Goal: Information Seeking & Learning: Find contact information

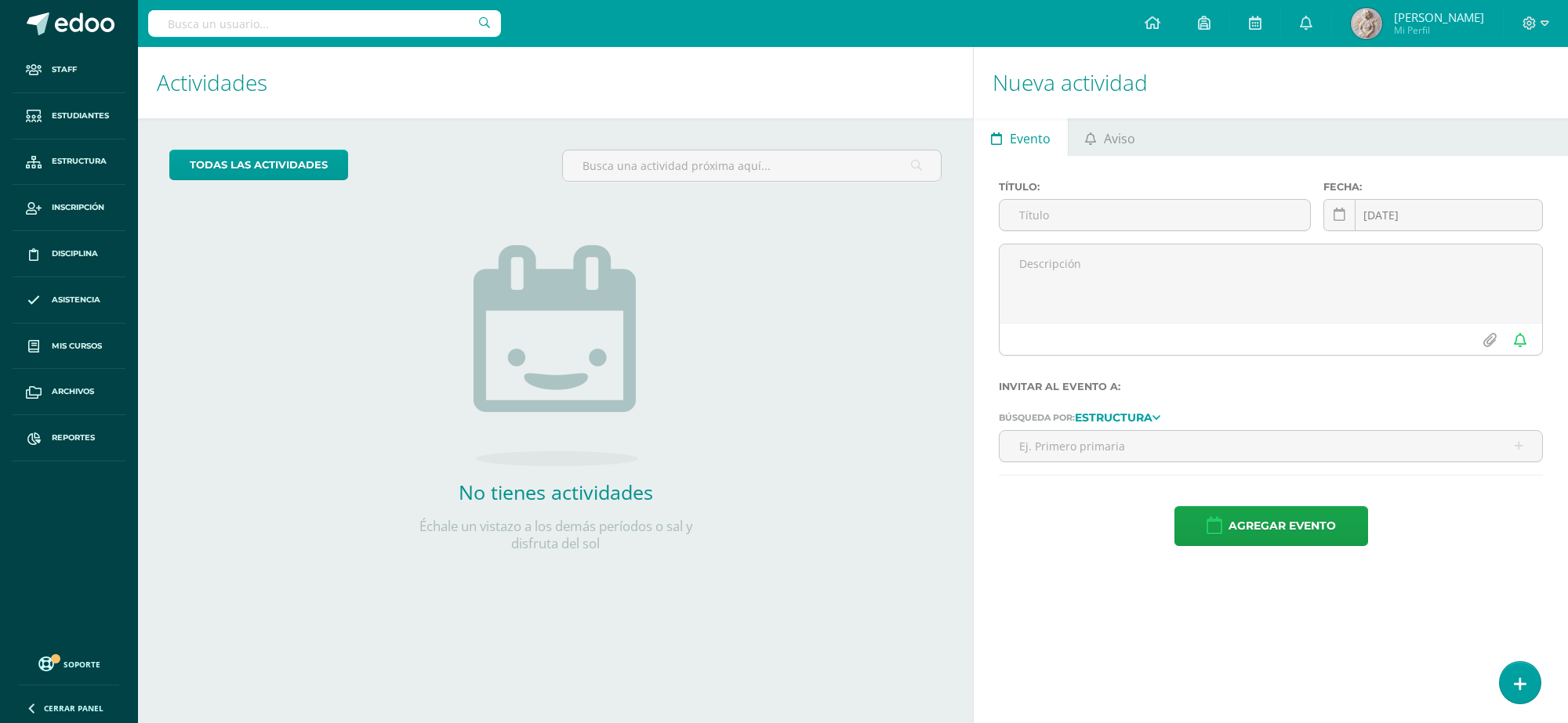
click at [383, 26] on input "text" at bounding box center [325, 24] width 353 height 26
type input "ais"
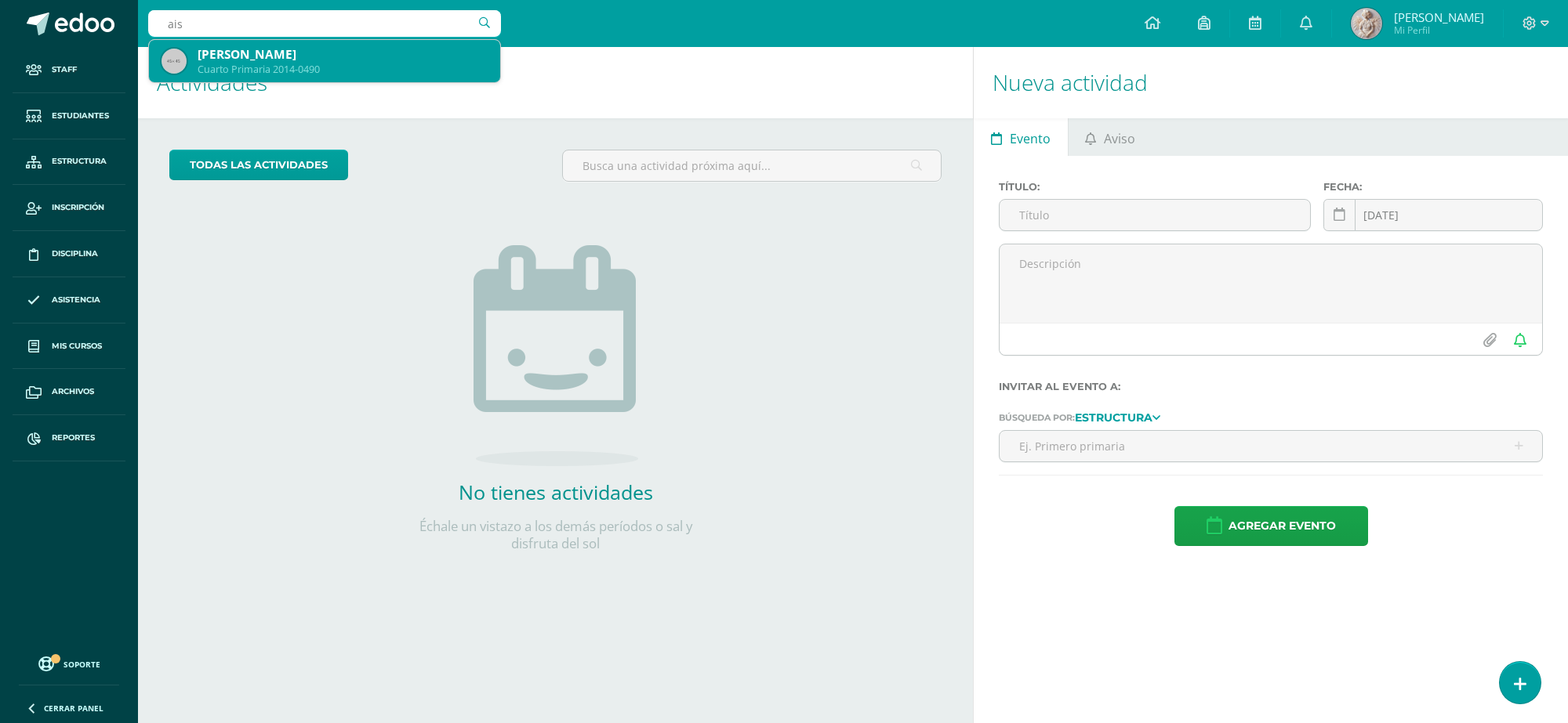
click at [372, 76] on div "Cuarto Primaria 2014-0490" at bounding box center [342, 70] width 290 height 13
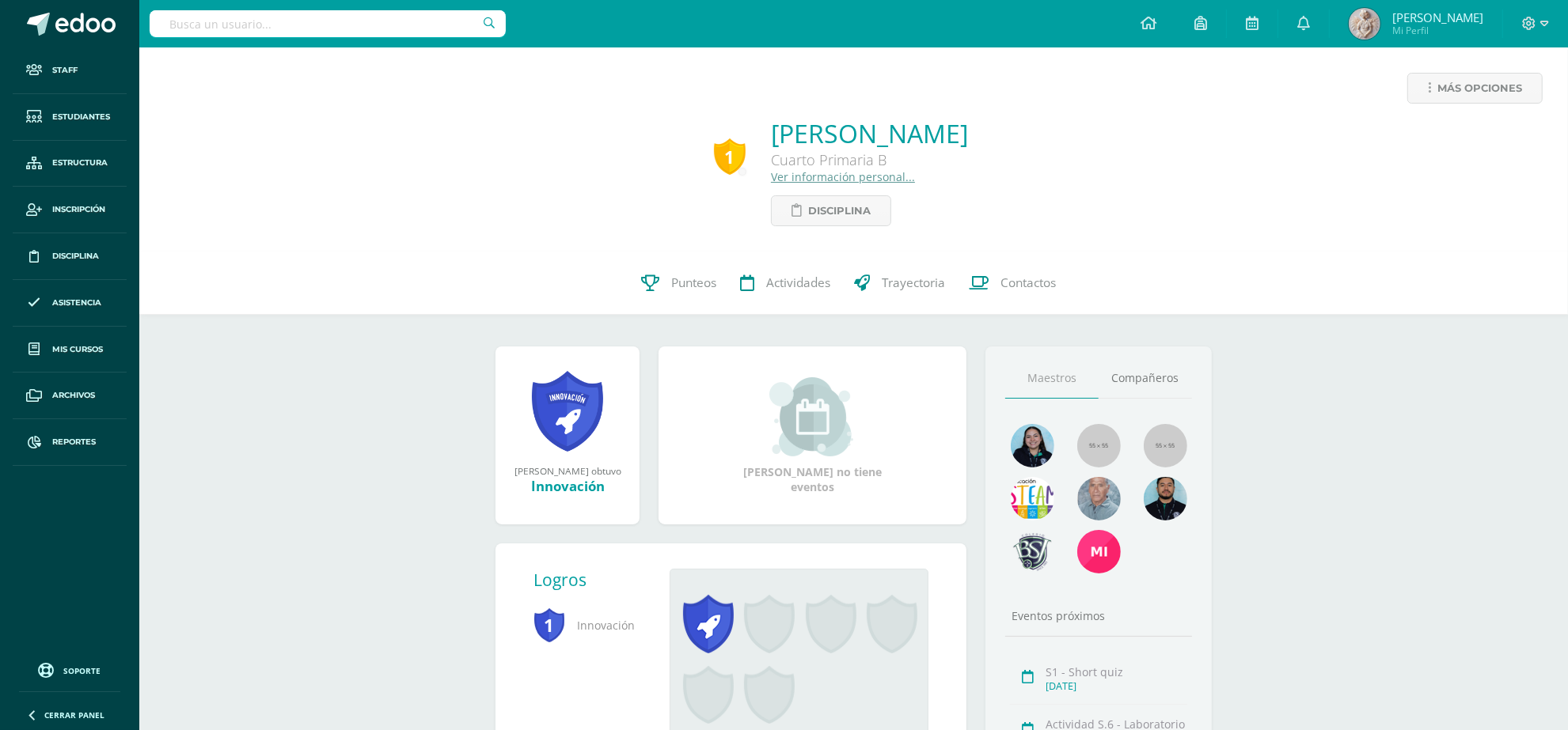
click at [801, 177] on link "Ver información personal..." at bounding box center [843, 177] width 144 height 15
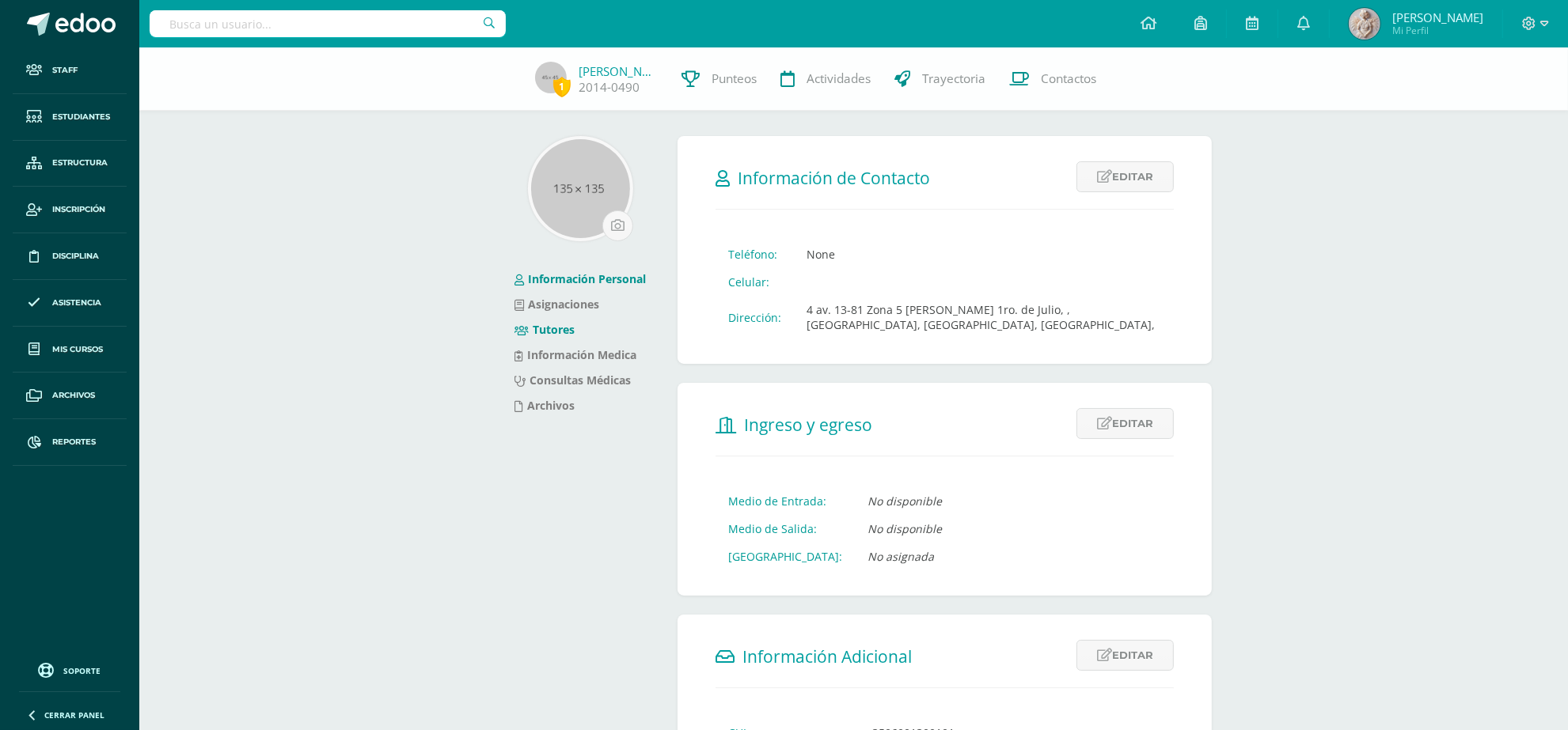
click at [570, 330] on link "Tutores" at bounding box center [544, 329] width 60 height 15
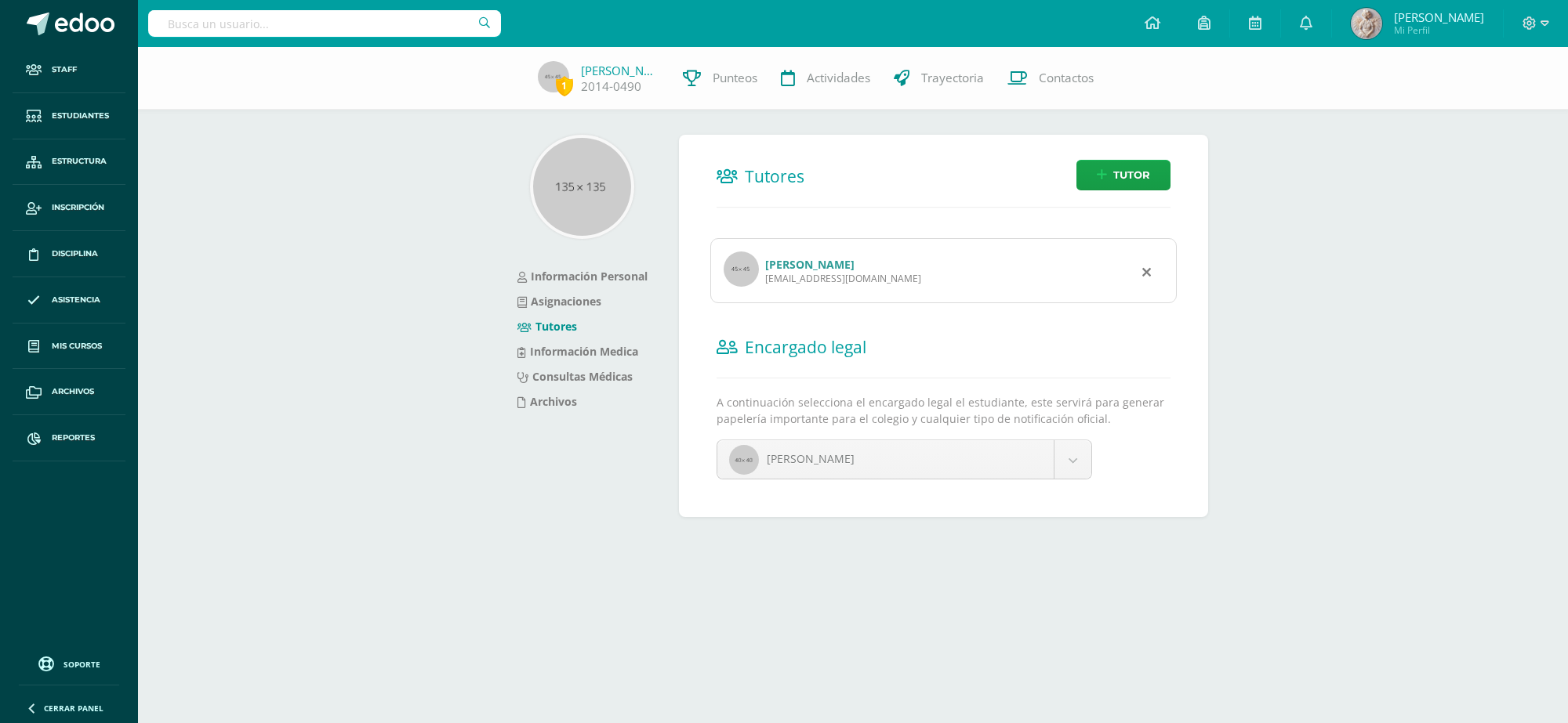
click at [841, 261] on link "Joselyn rocio Villatoro" at bounding box center [809, 264] width 89 height 15
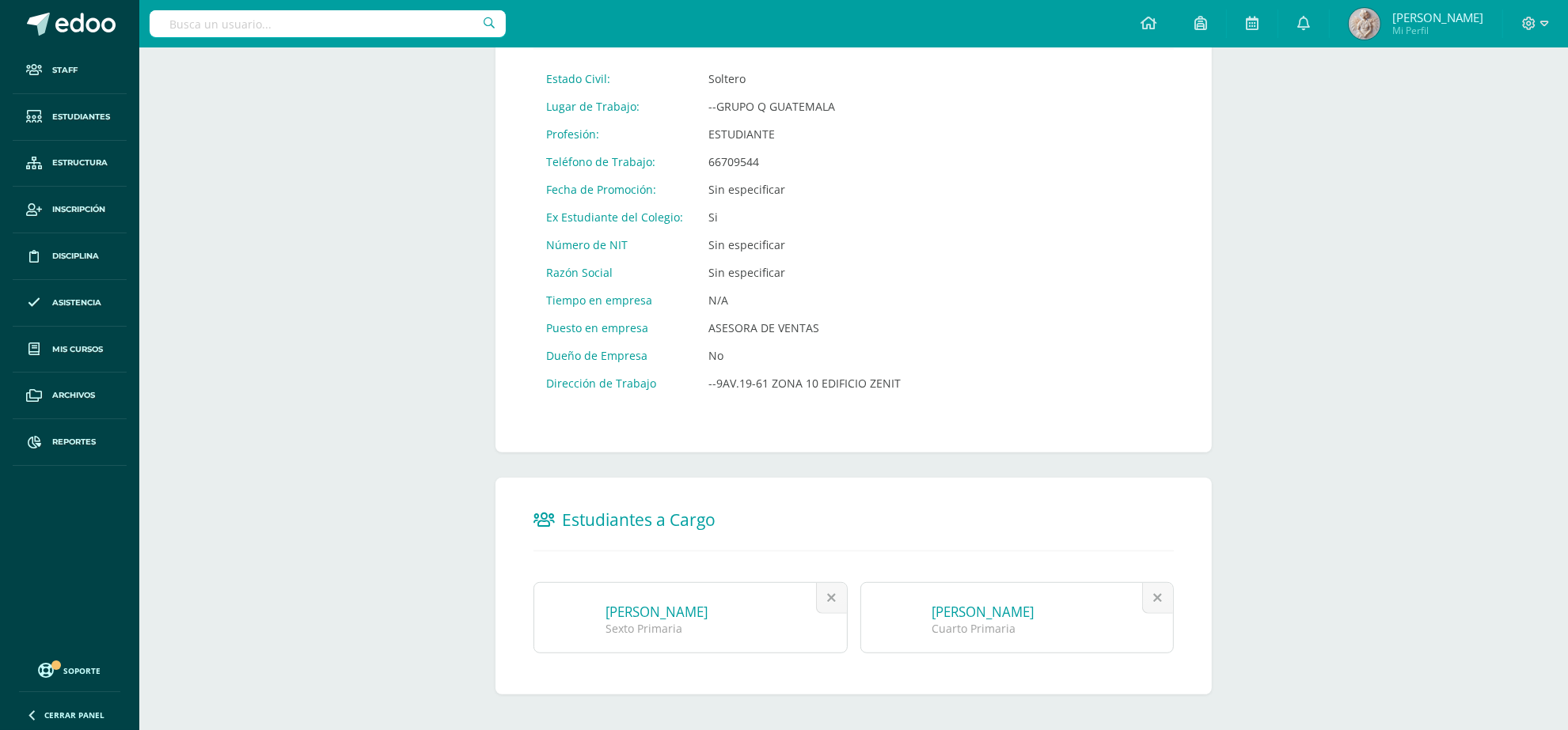
scroll to position [749, 0]
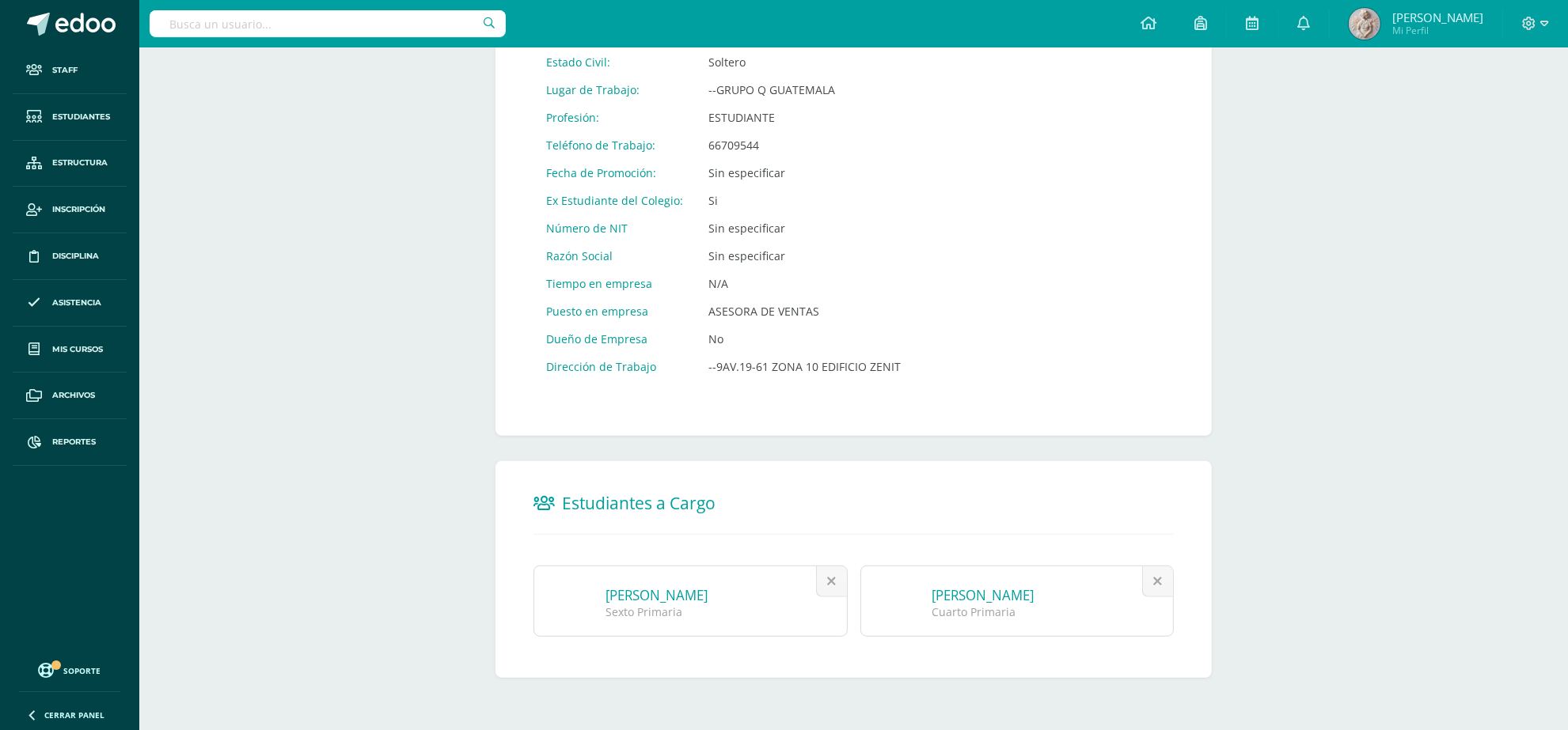
click at [425, 18] on input "text" at bounding box center [328, 24] width 356 height 27
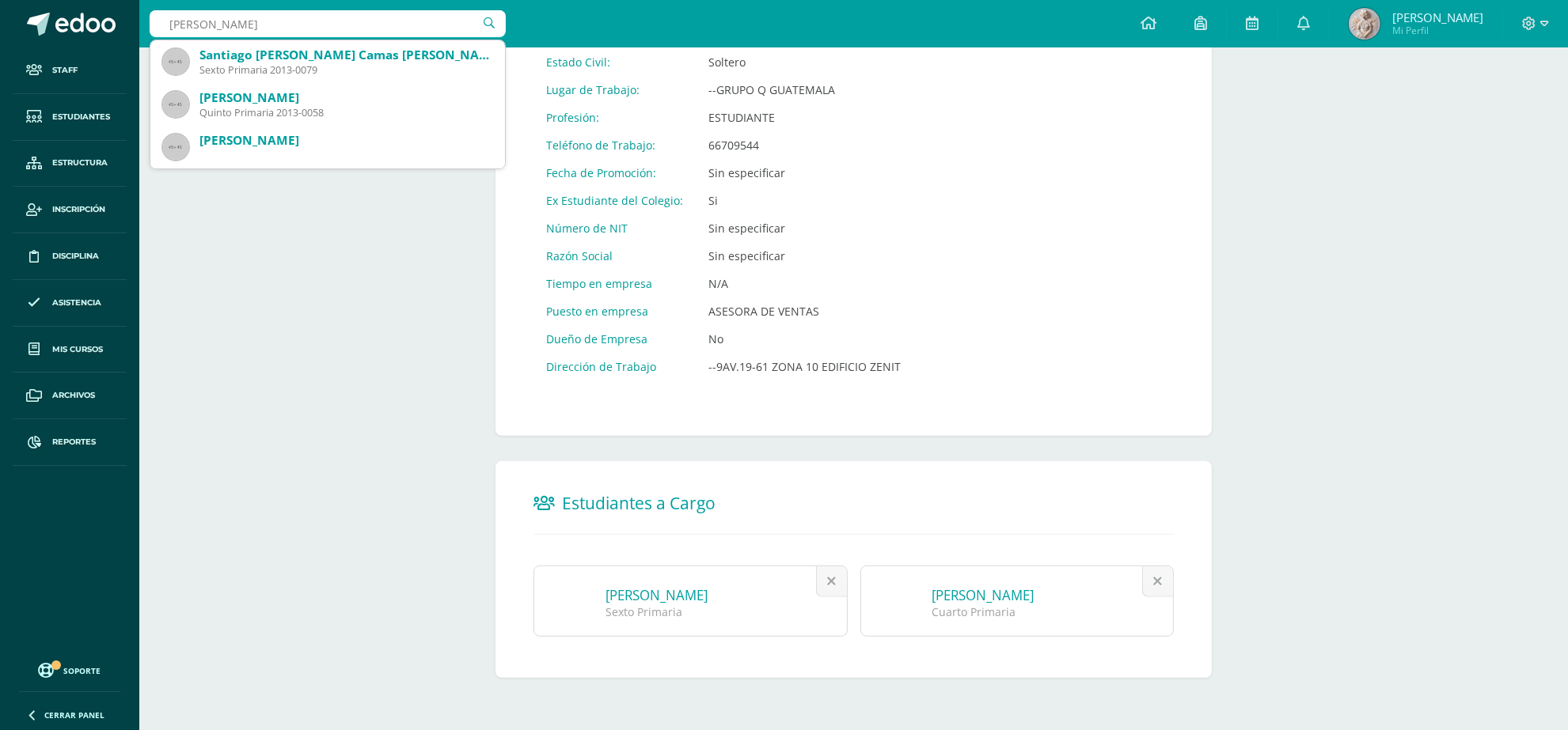
type input "angelo fernandez"
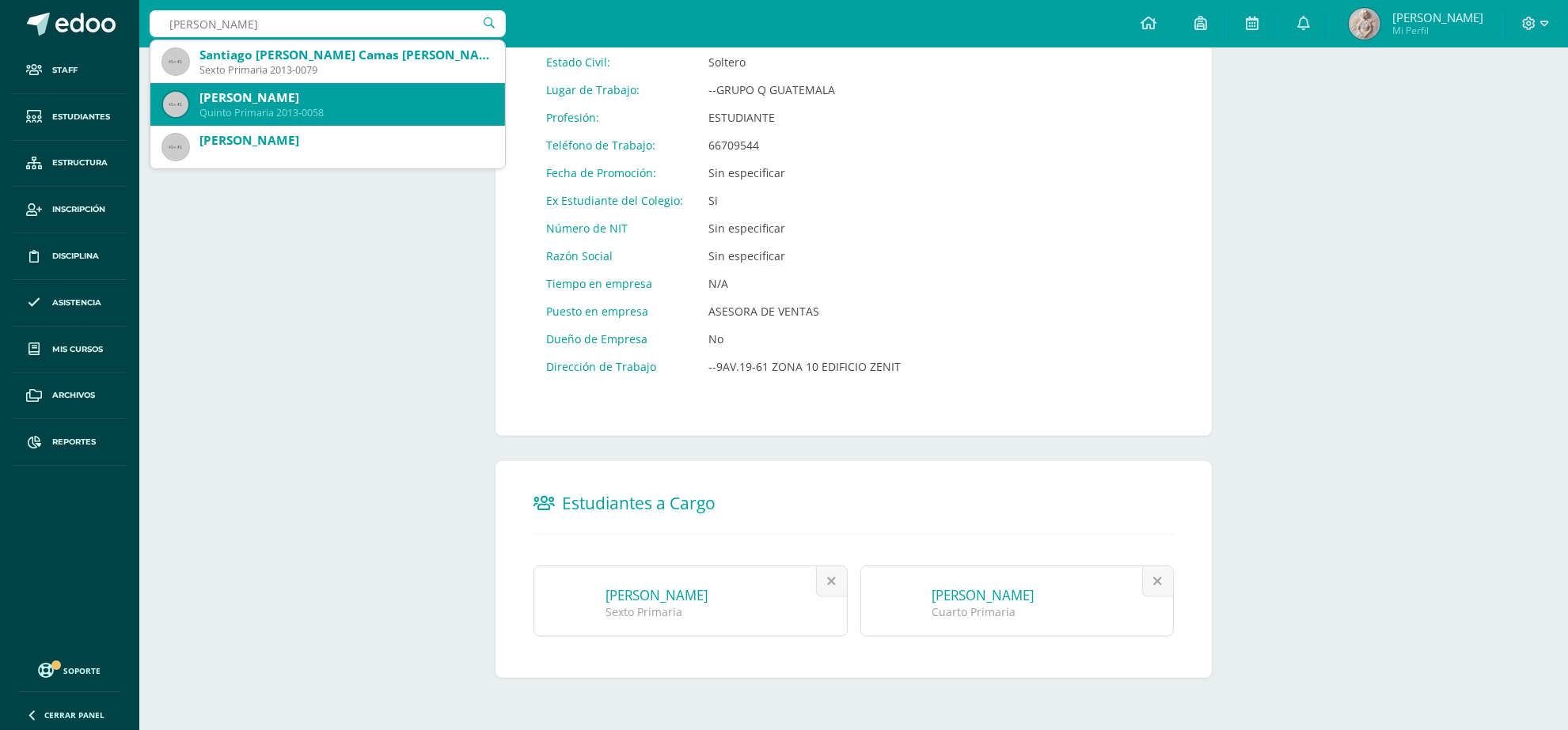
click at [369, 100] on div "[PERSON_NAME]" at bounding box center [346, 98] width 293 height 17
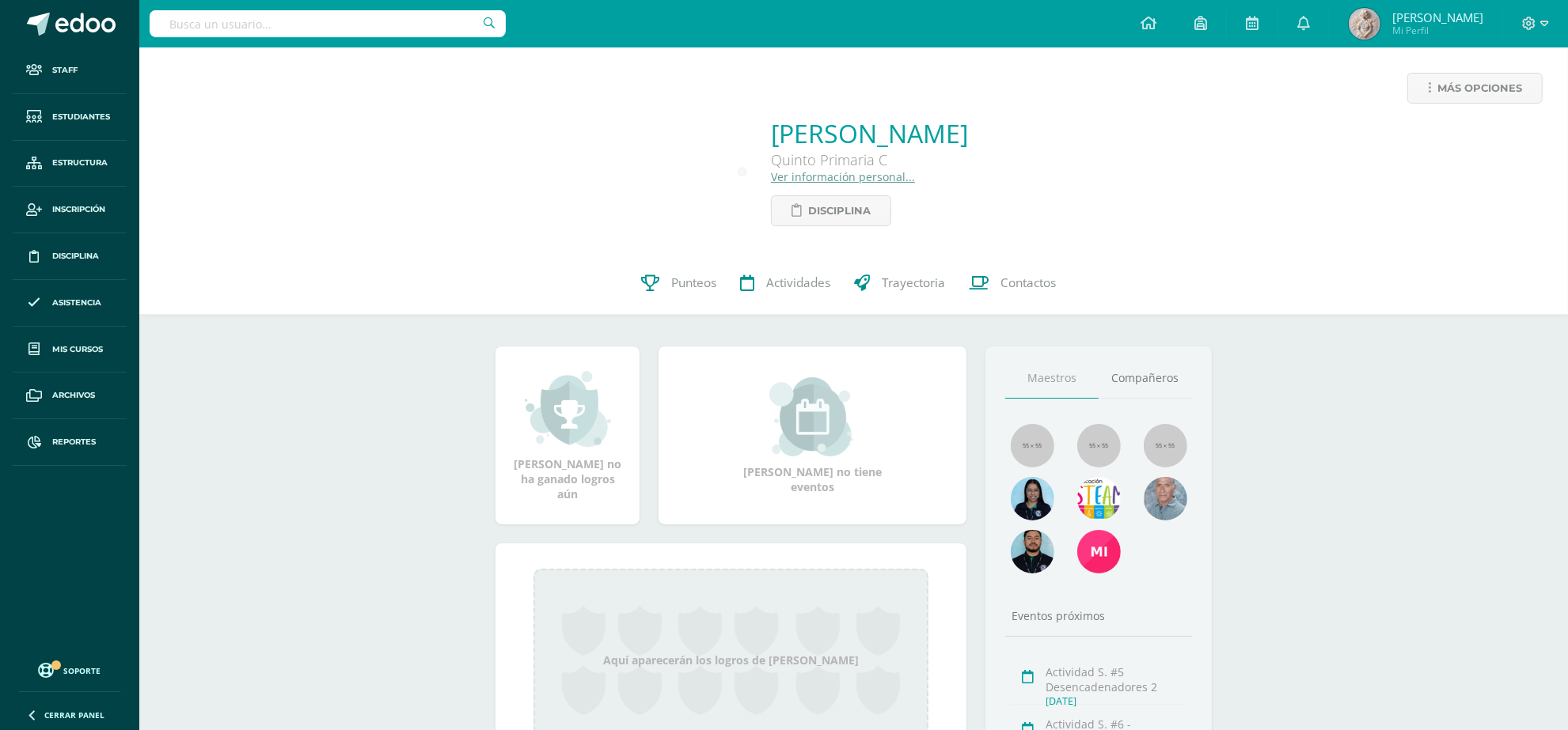
click at [771, 187] on div "[PERSON_NAME] Quinto Primaria C Ver información personal... Disciplina" at bounding box center [870, 172] width 198 height 110
click at [771, 178] on link "Ver información personal..." at bounding box center [843, 177] width 144 height 15
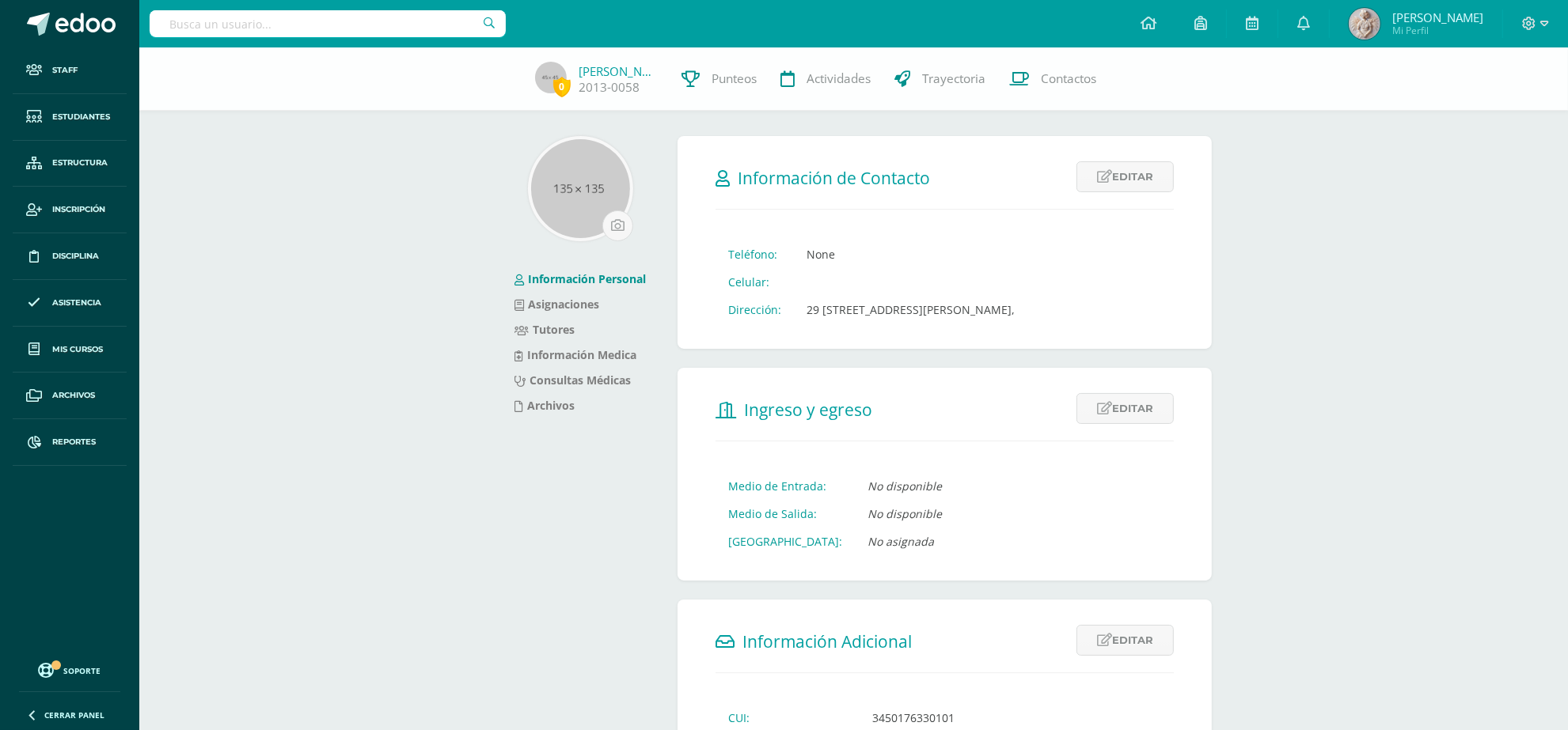
click at [329, 25] on input "text" at bounding box center [328, 24] width 356 height 27
click at [539, 336] on link "Tutores" at bounding box center [544, 329] width 60 height 15
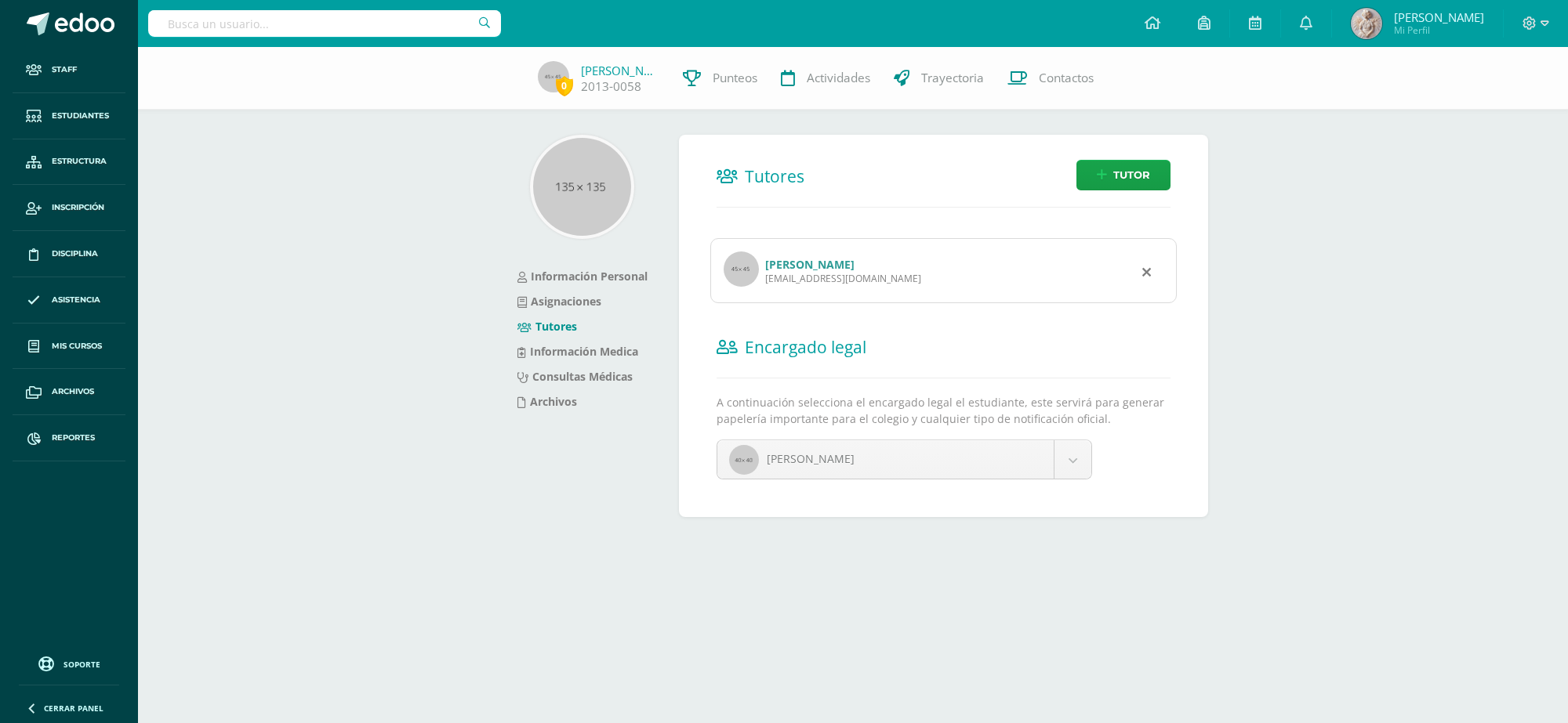
click at [854, 264] on link "[PERSON_NAME]" at bounding box center [809, 264] width 89 height 15
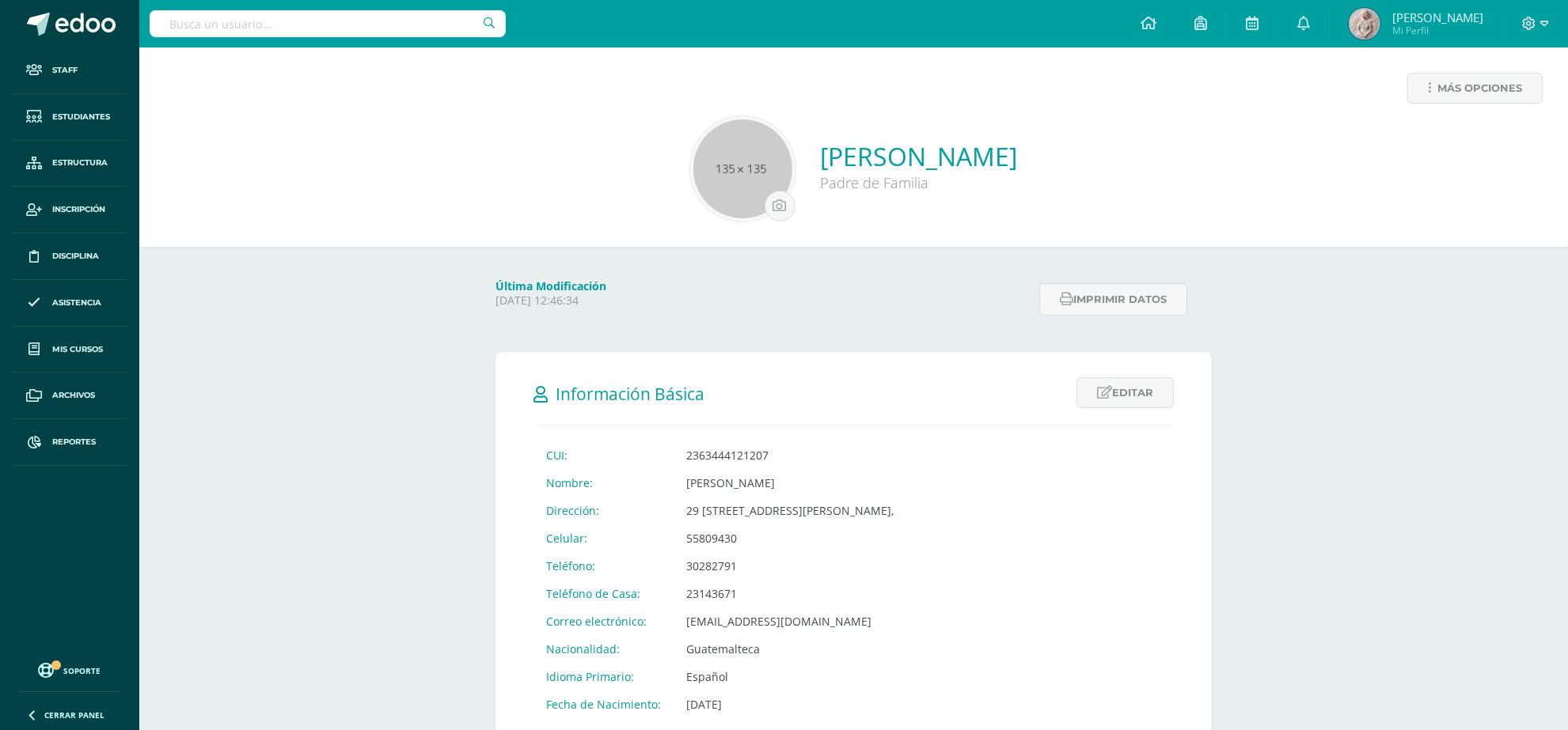
click at [283, 30] on input "text" at bounding box center [328, 24] width 356 height 27
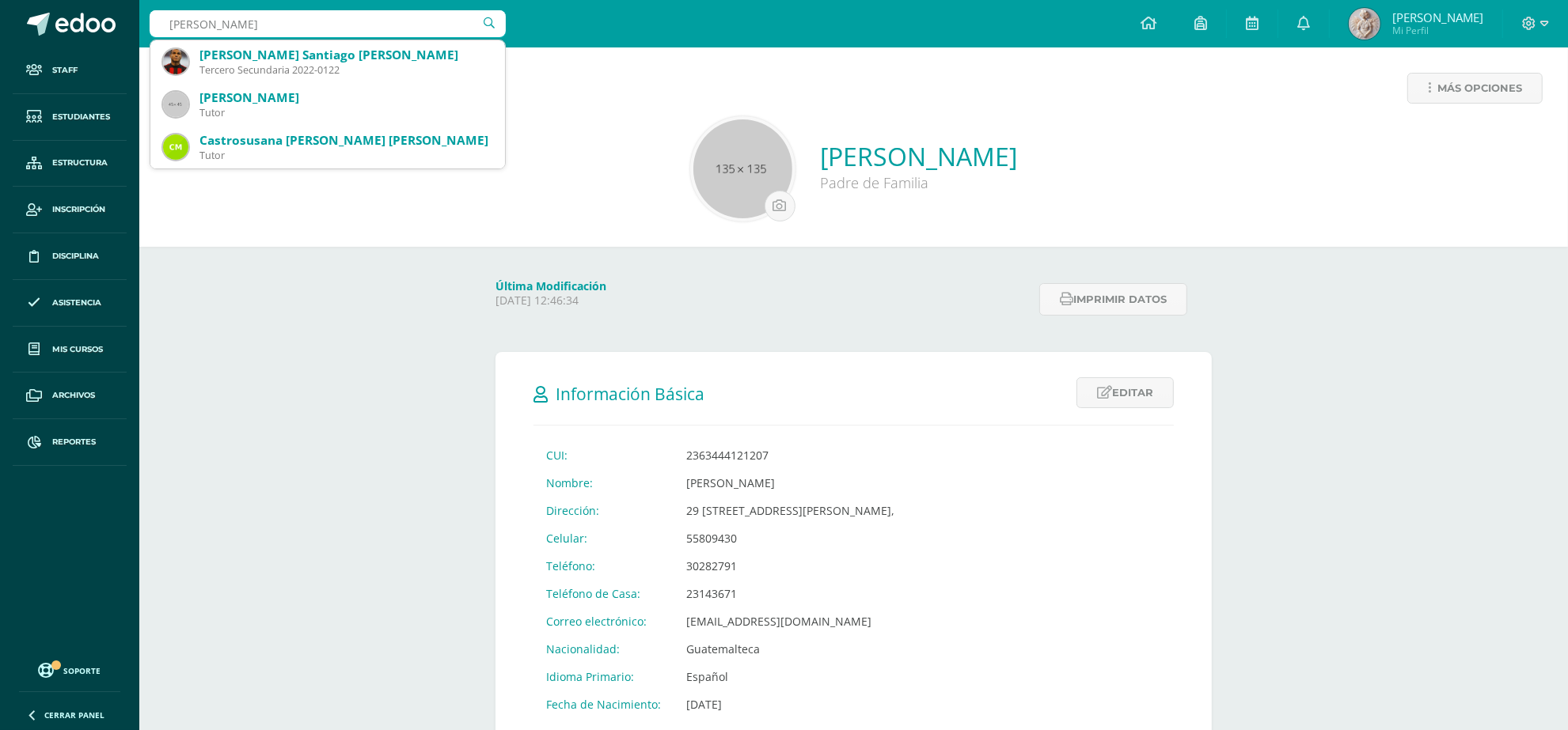
scroll to position [791, 0]
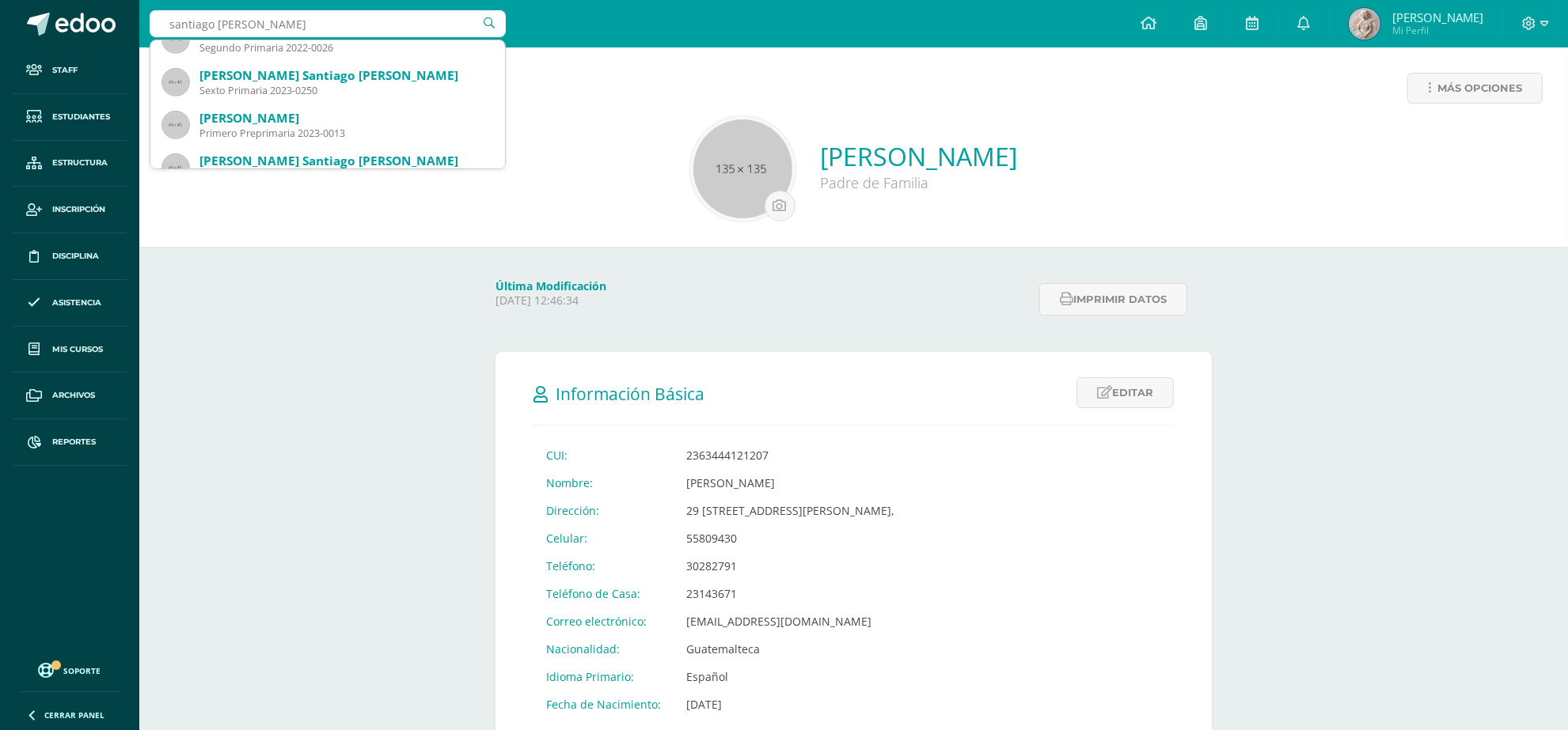
type input "[PERSON_NAME]"
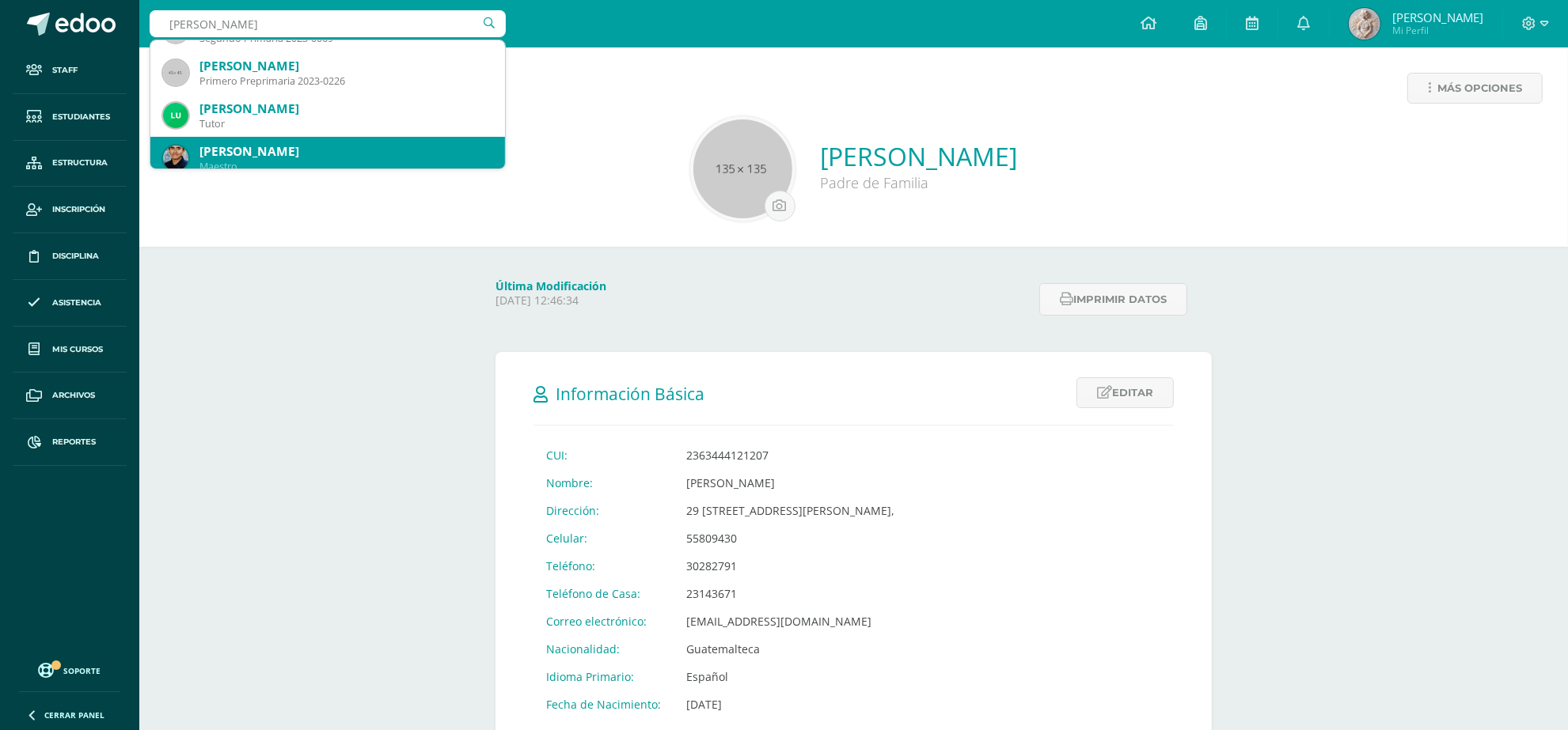
scroll to position [0, 0]
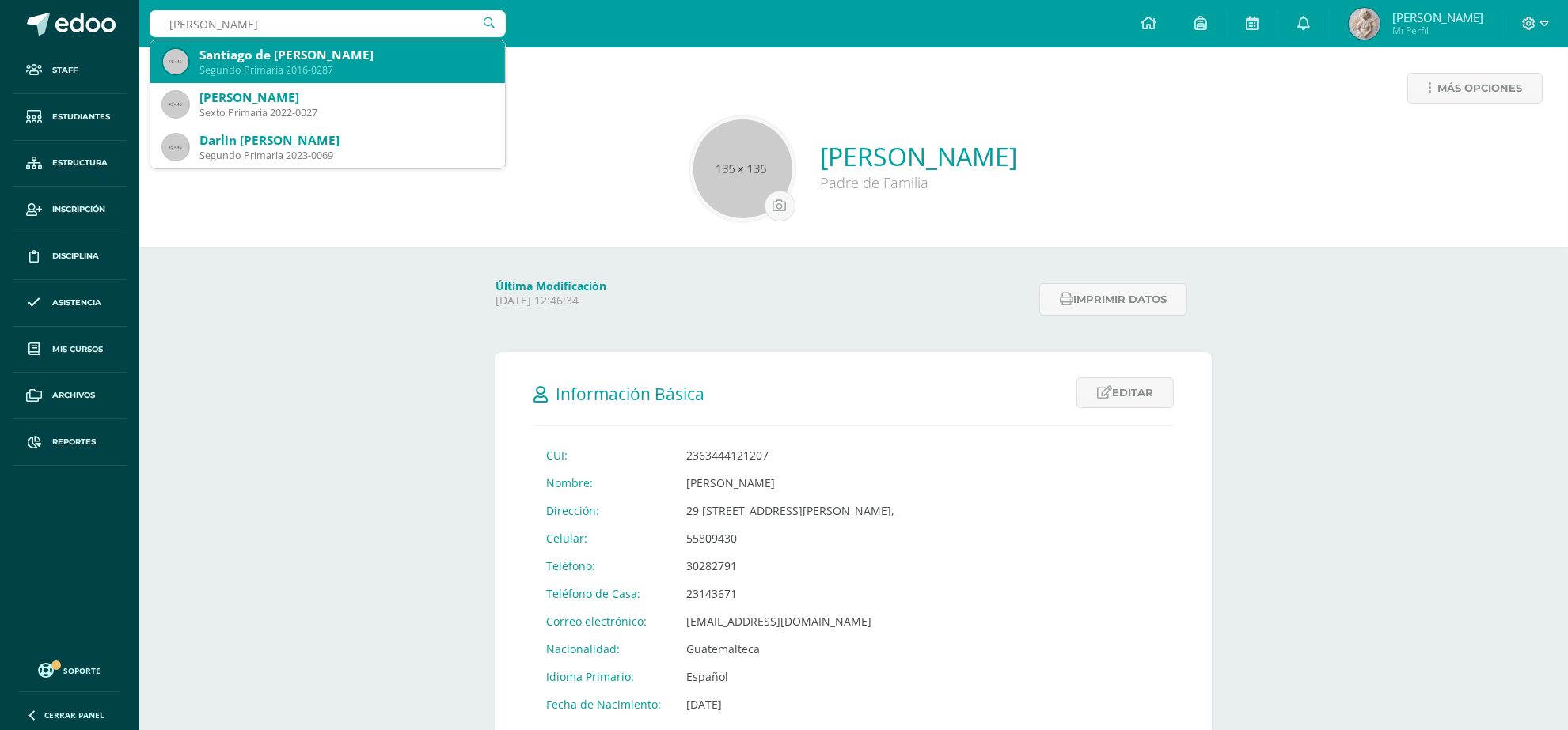
click at [332, 65] on div "Segundo Primaria 2016-0287" at bounding box center [346, 70] width 293 height 13
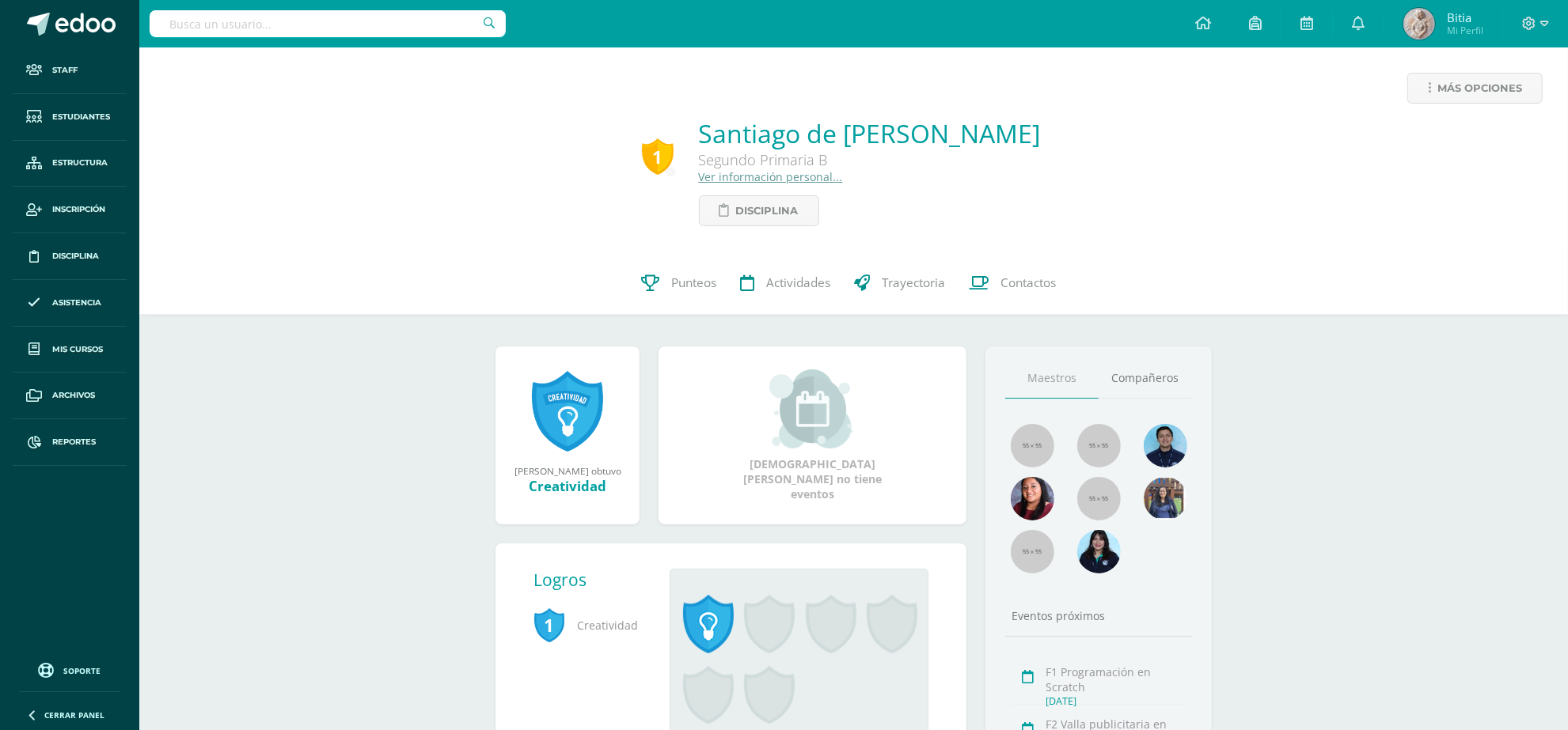
click at [699, 174] on link "Ver información personal..." at bounding box center [771, 177] width 144 height 15
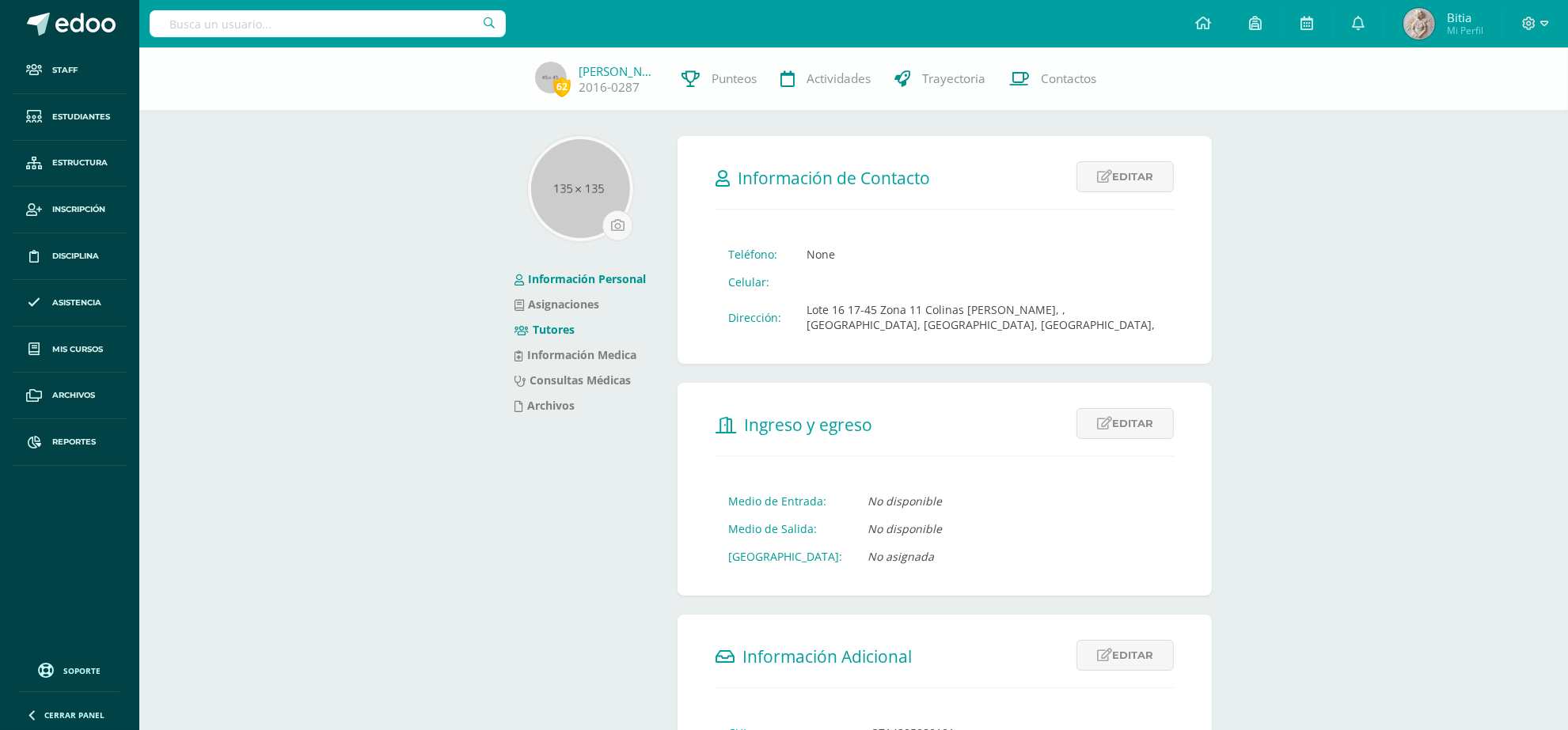
click at [556, 326] on link "Tutores" at bounding box center [544, 329] width 60 height 15
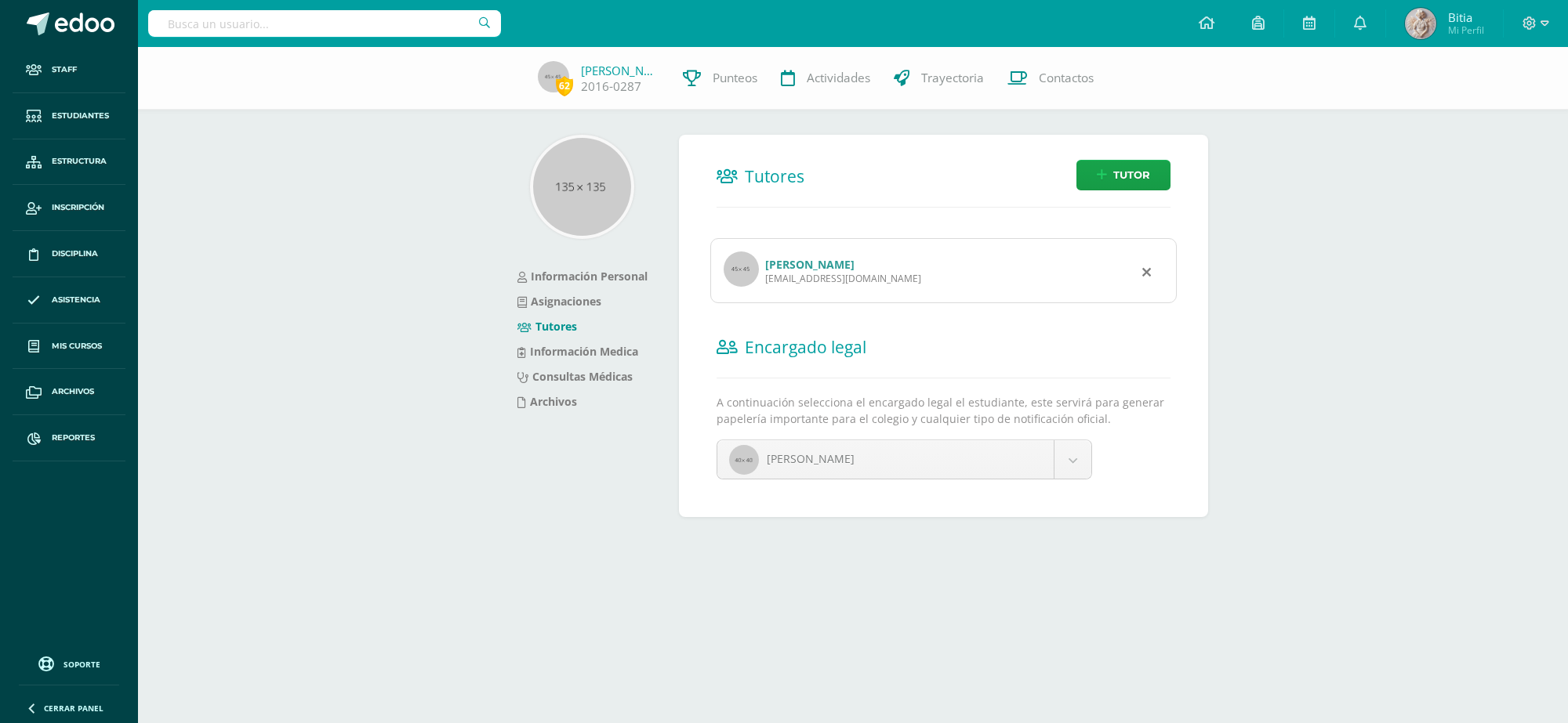
click at [783, 265] on link "[PERSON_NAME]" at bounding box center [809, 264] width 89 height 15
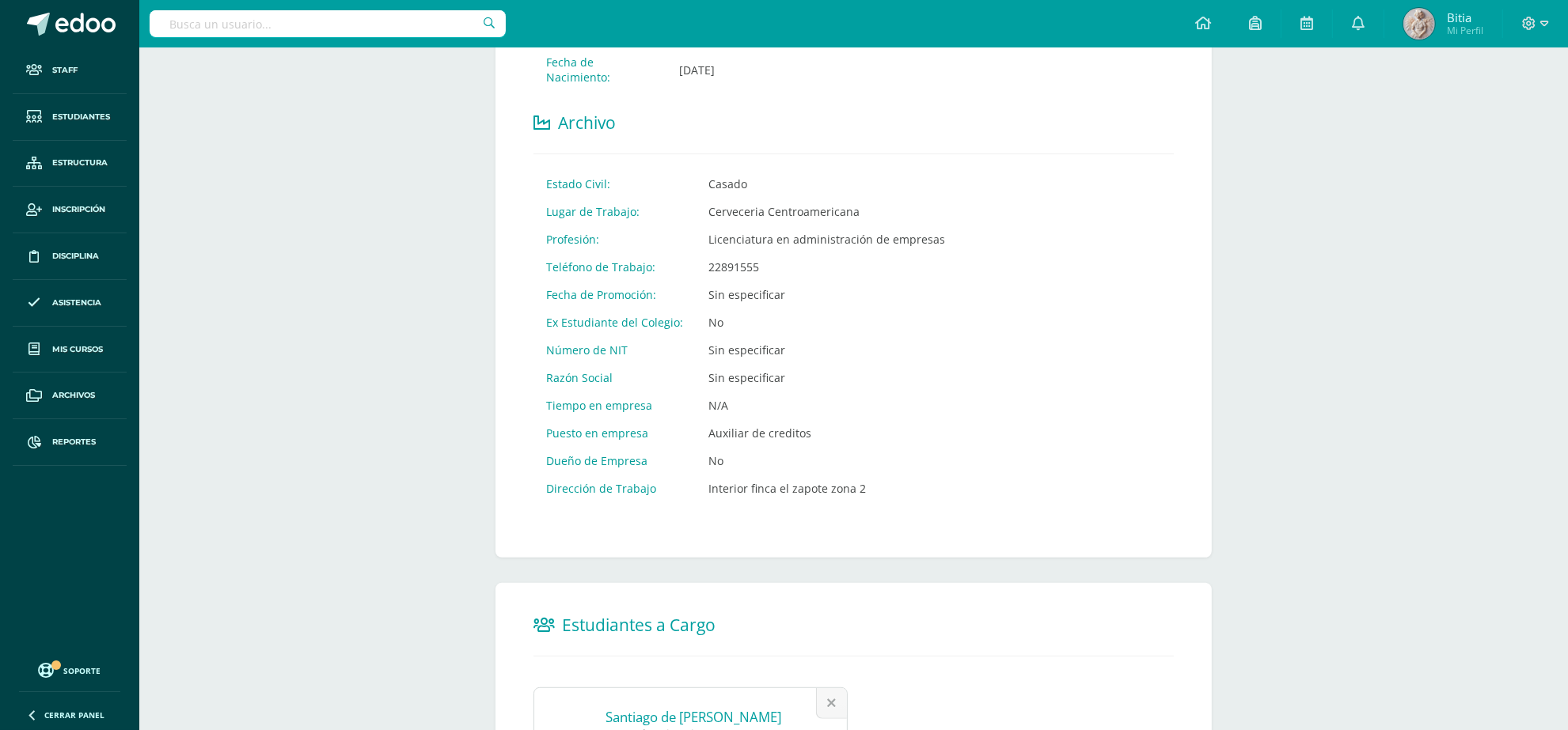
scroll to position [552, 0]
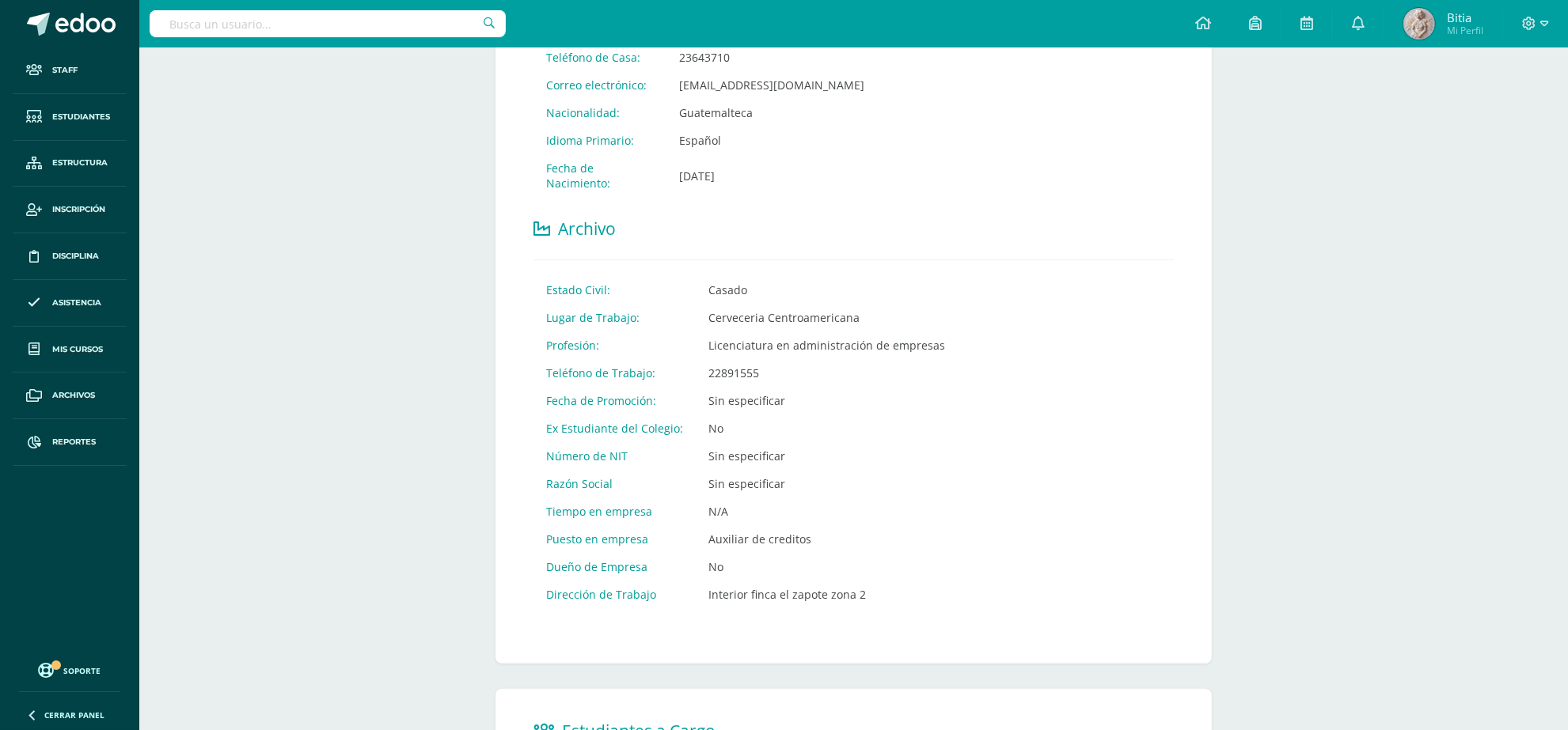
click at [342, 29] on input "text" at bounding box center [328, 24] width 356 height 27
type input "francisco camey"
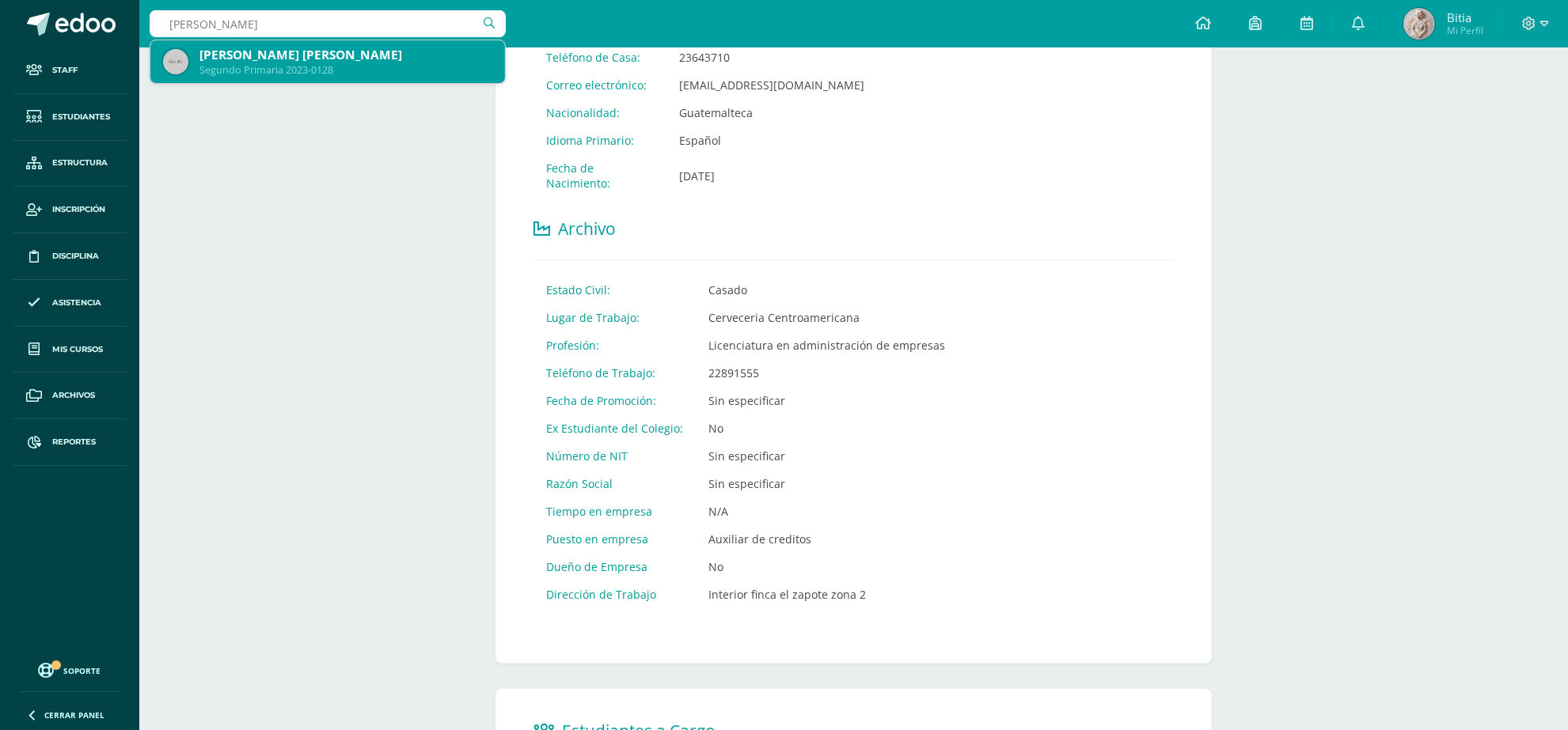
click at [360, 47] on div "[PERSON_NAME] [PERSON_NAME]" at bounding box center [346, 55] width 293 height 17
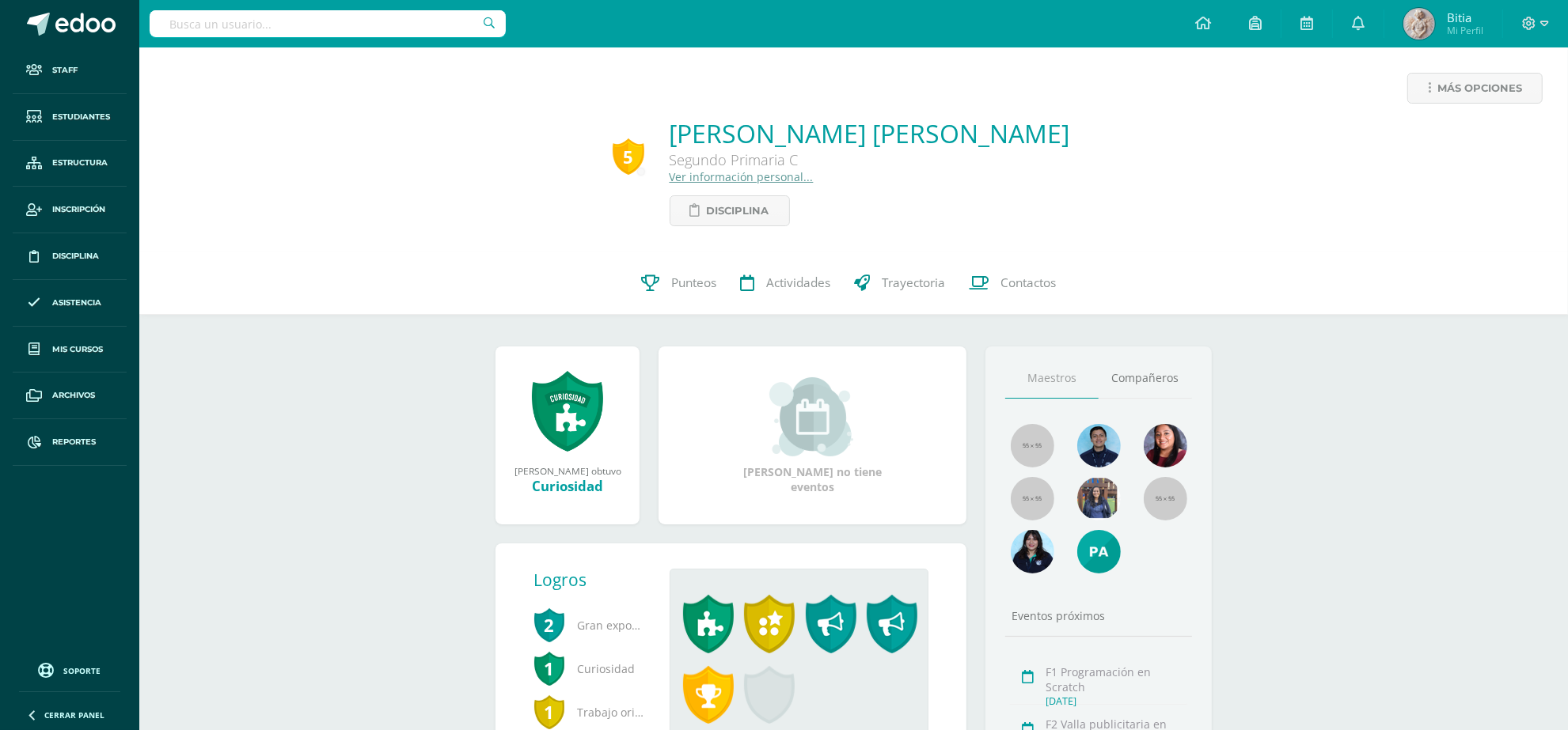
click at [778, 179] on link "Ver información personal..." at bounding box center [742, 177] width 144 height 15
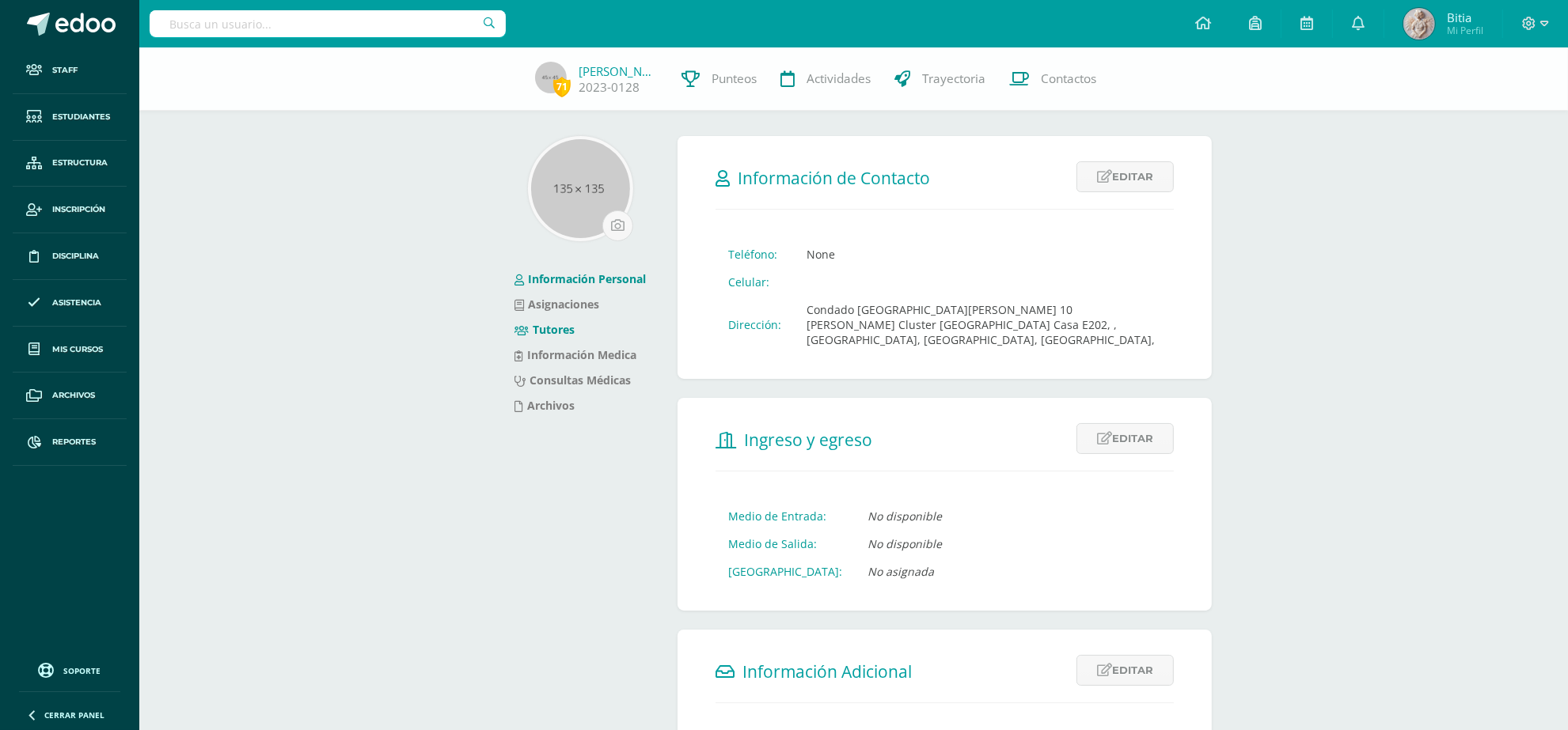
click at [543, 332] on link "Tutores" at bounding box center [544, 329] width 60 height 15
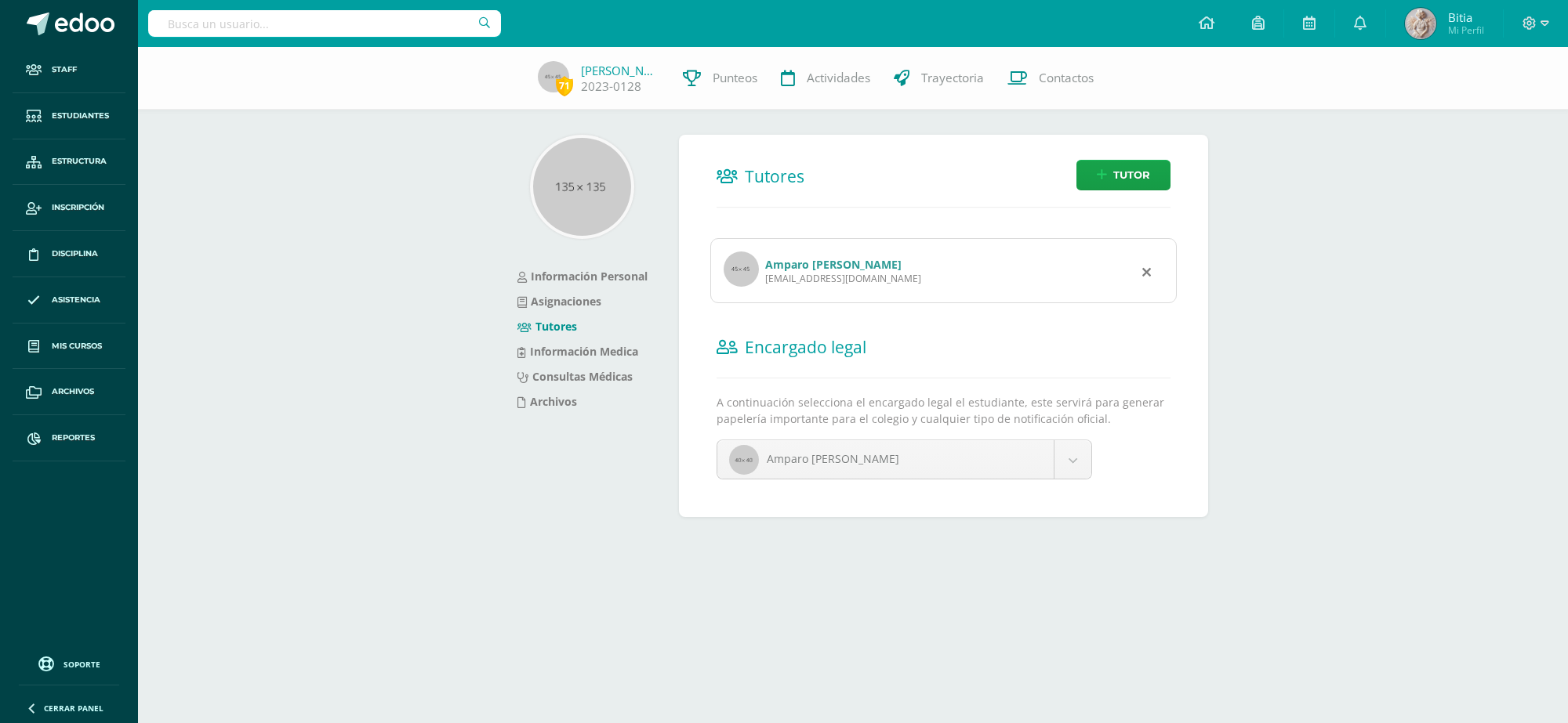
click at [870, 268] on link "Amparo [PERSON_NAME]" at bounding box center [832, 264] width 136 height 15
